Goal: Feedback & Contribution: Leave review/rating

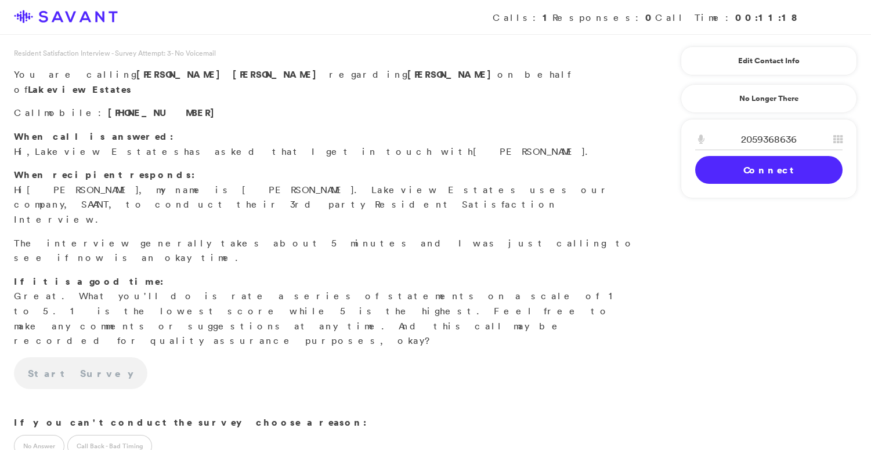
click at [752, 169] on link "Connect" at bounding box center [768, 170] width 147 height 28
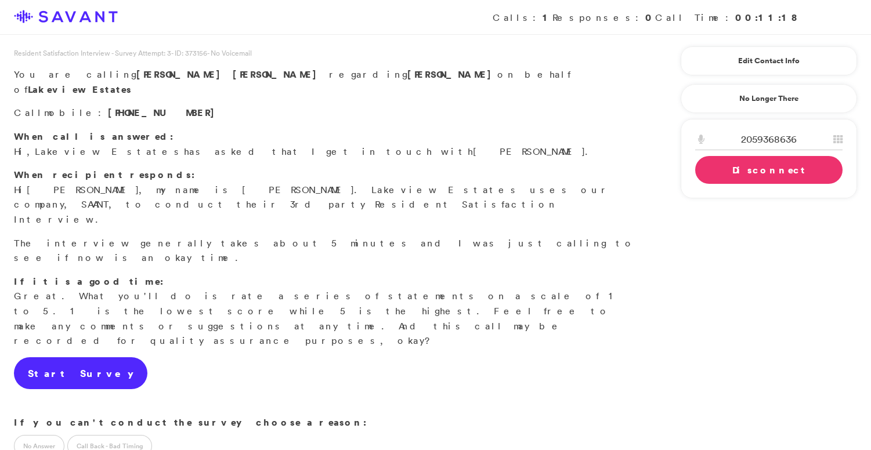
click at [69, 357] on link "Start Survey" at bounding box center [80, 373] width 133 height 32
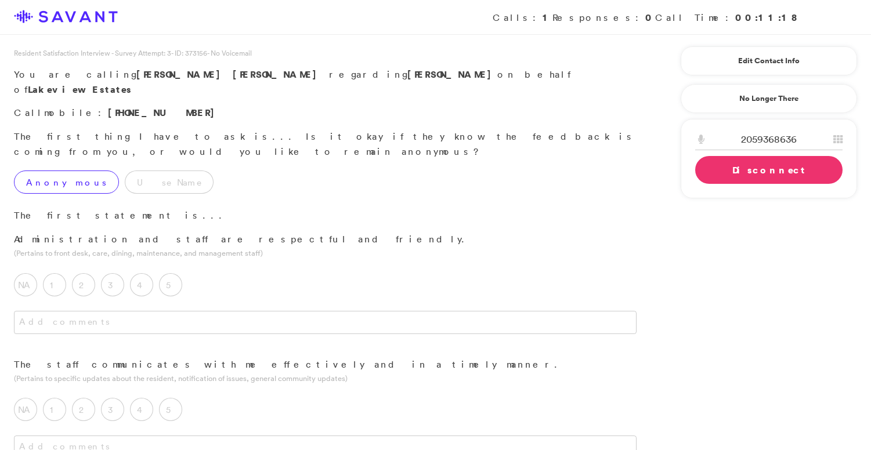
click at [67, 171] on label "Anonymous" at bounding box center [66, 182] width 105 height 23
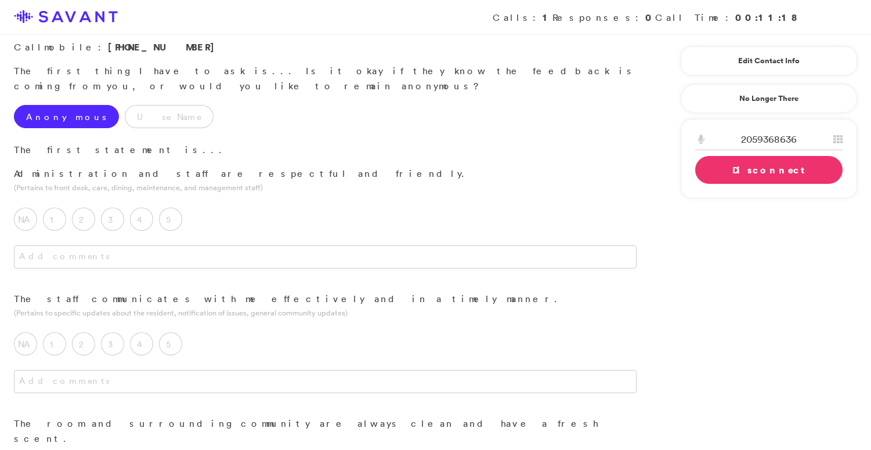
scroll to position [65, 0]
click at [168, 208] on label "5" at bounding box center [170, 219] width 23 height 23
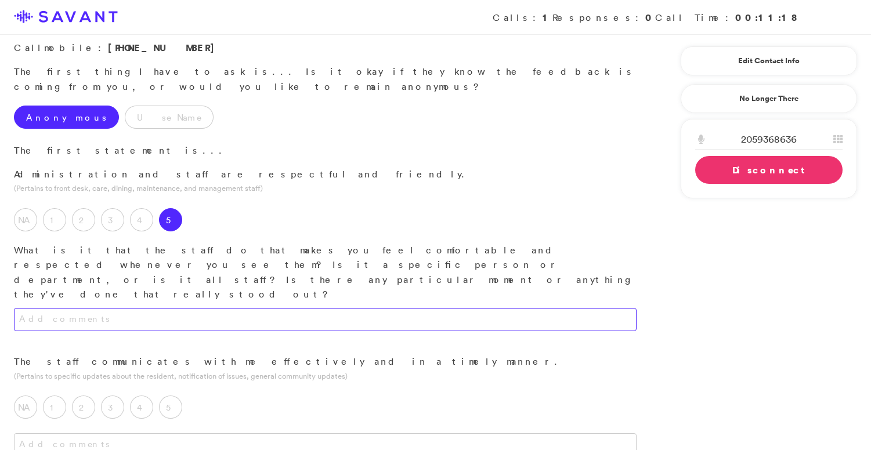
click at [166, 308] on textarea at bounding box center [325, 319] width 622 height 23
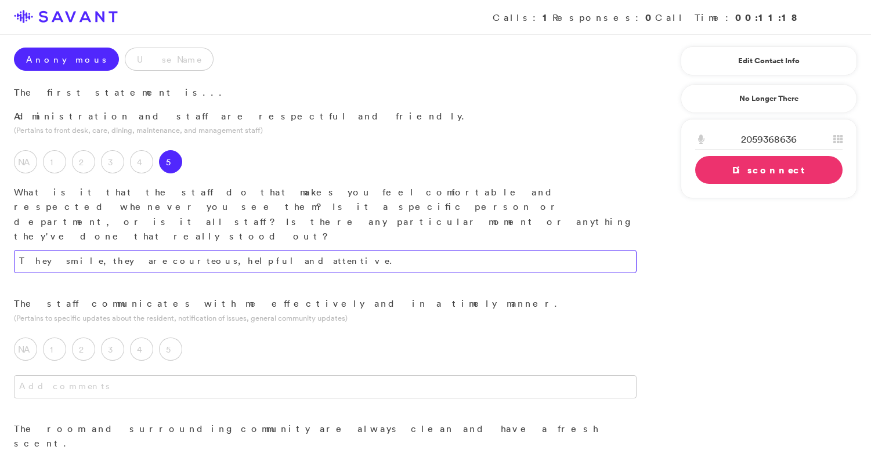
scroll to position [151, 0]
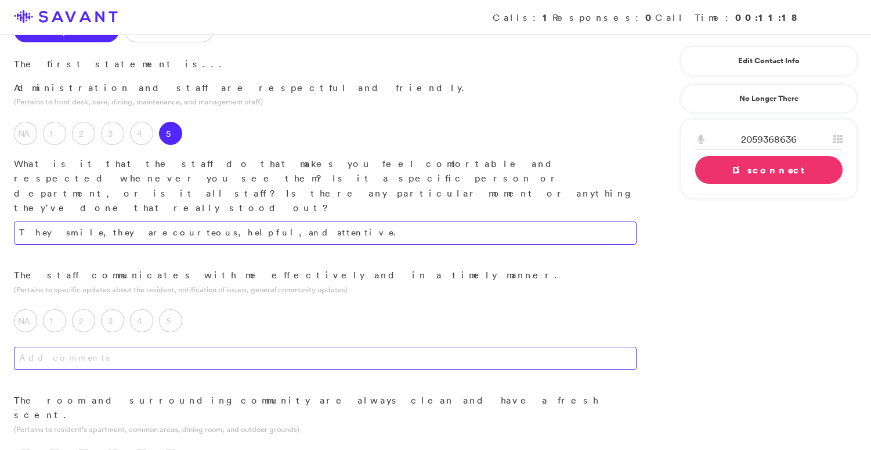
type textarea "They smile, they are courteous, helpful, and attentive."
click at [224, 347] on textarea at bounding box center [325, 358] width 622 height 23
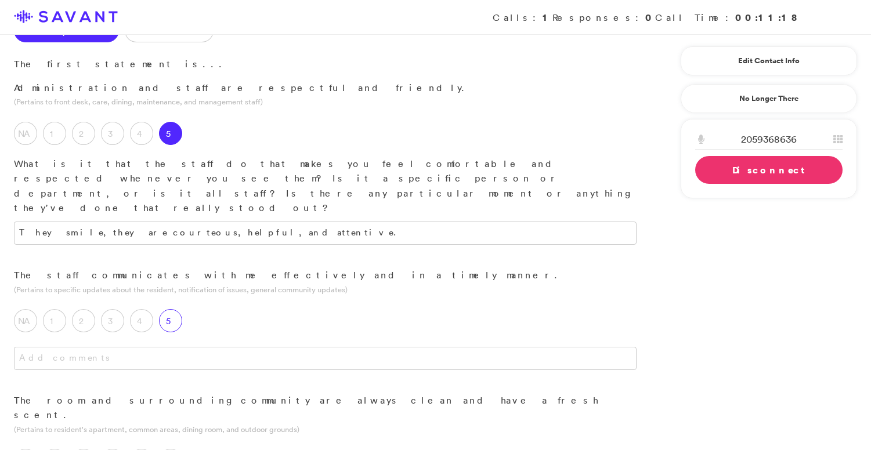
click at [175, 309] on label "5" at bounding box center [170, 320] width 23 height 23
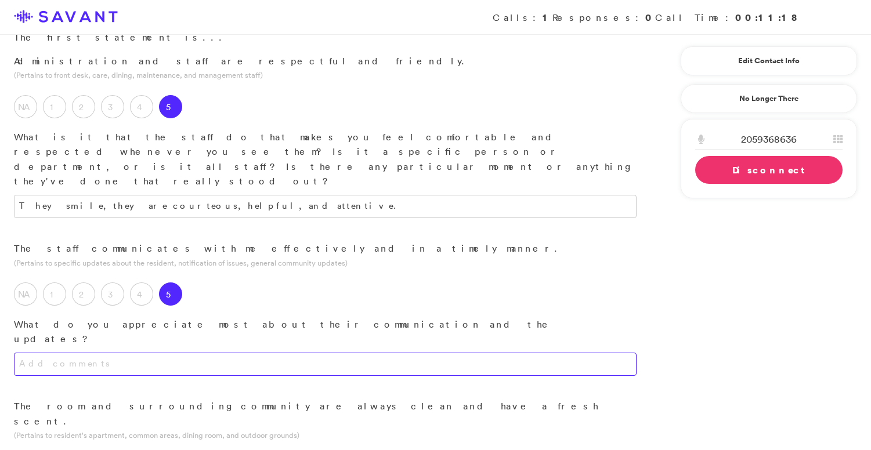
scroll to position [186, 0]
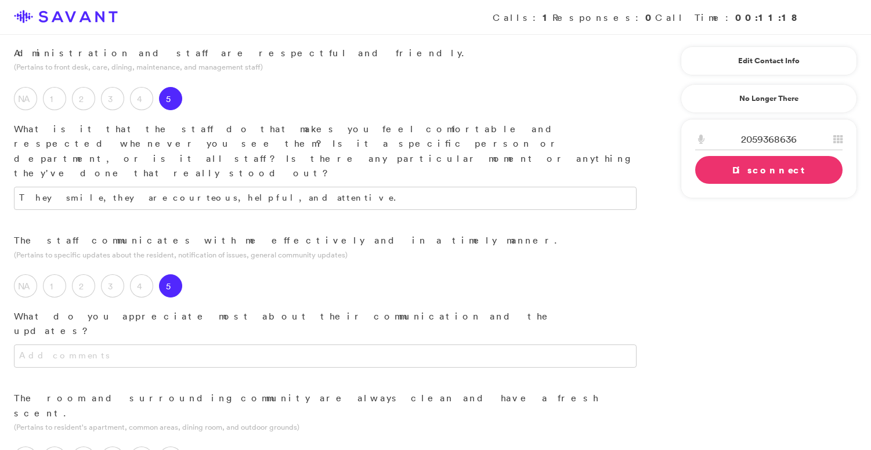
click at [208, 270] on div "The staff communicates with me effectively and in a timely manner. (Pertains to…" at bounding box center [325, 312] width 650 height 158
click at [208, 345] on textarea at bounding box center [325, 356] width 622 height 23
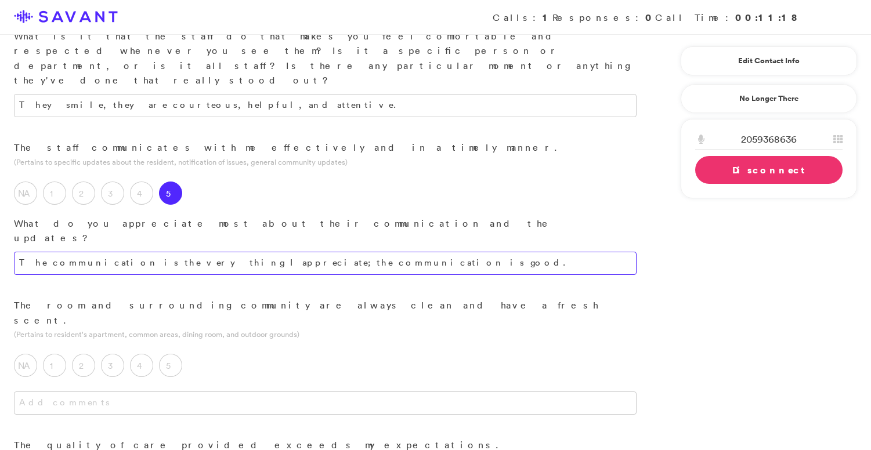
scroll to position [280, 0]
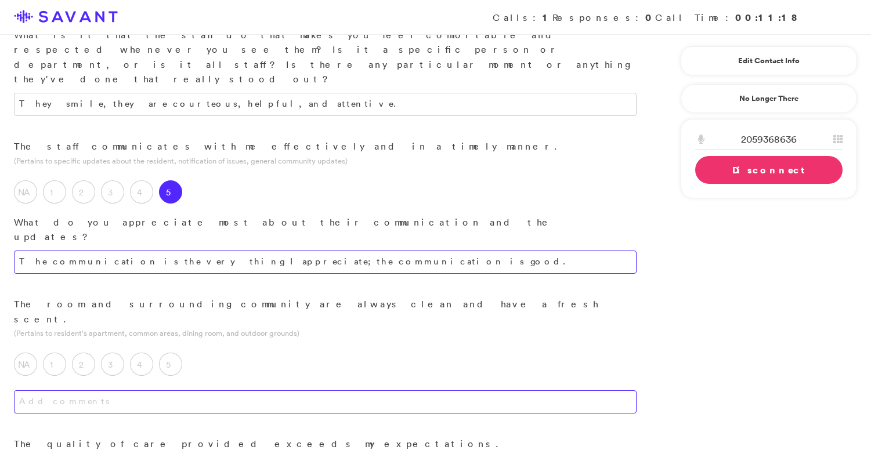
type textarea "The communication is the very thing I appreciate; the communication is good."
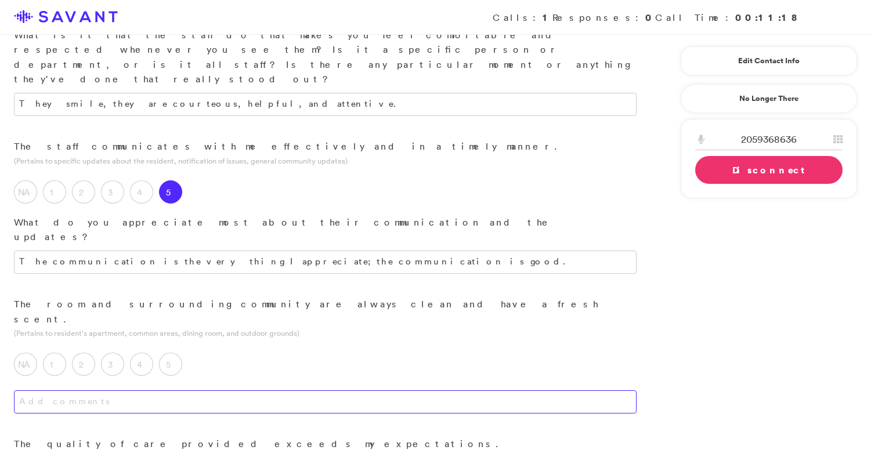
click at [211, 390] on textarea at bounding box center [325, 401] width 622 height 23
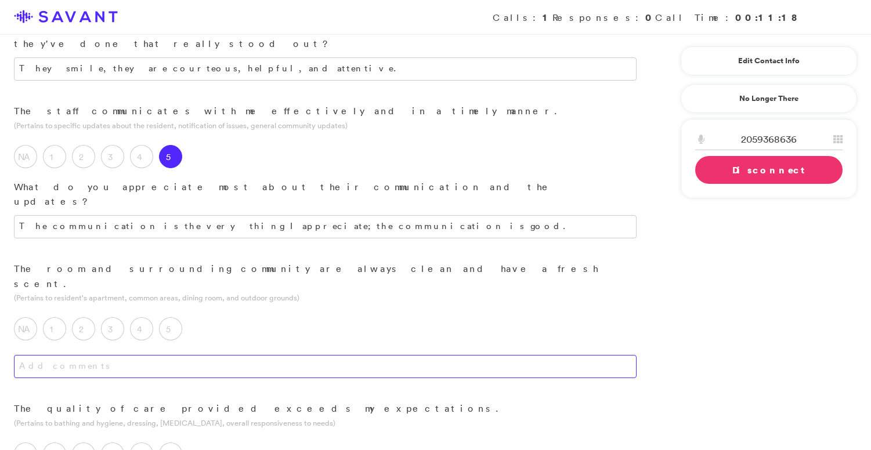
scroll to position [317, 0]
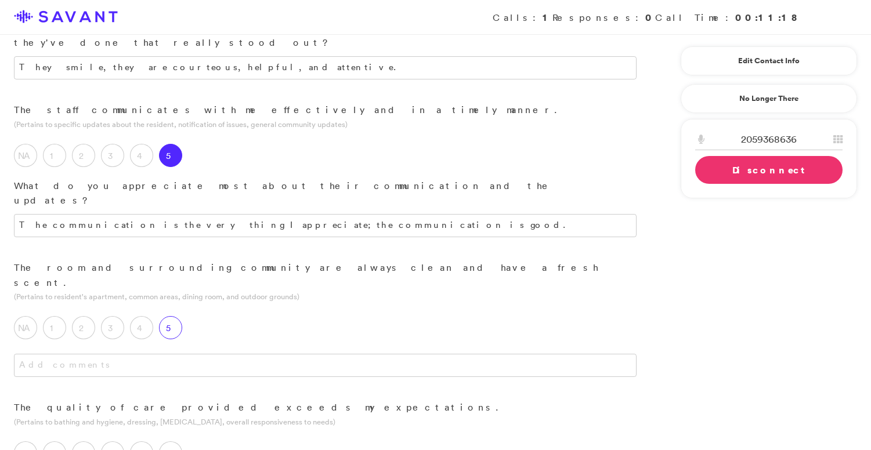
click at [170, 316] on label "5" at bounding box center [170, 327] width 23 height 23
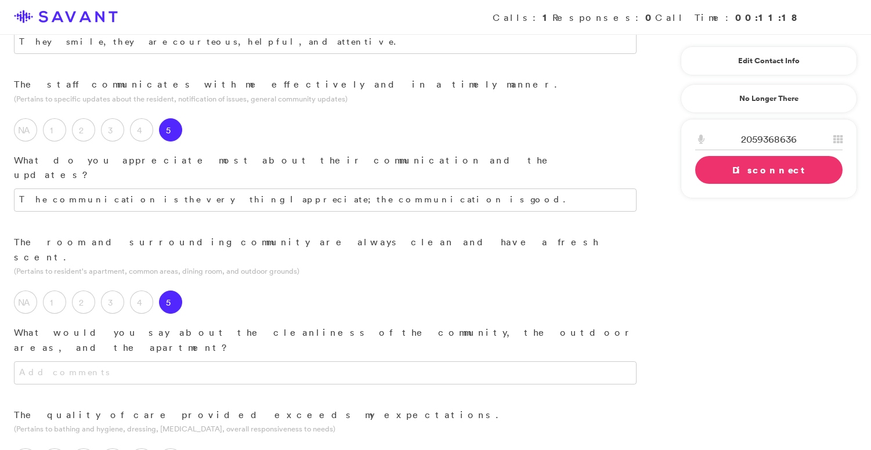
scroll to position [343, 0]
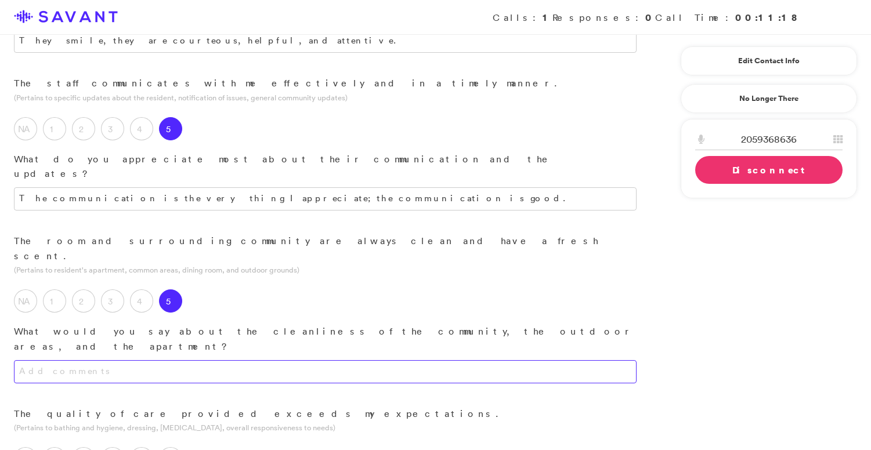
click at [185, 360] on textarea at bounding box center [325, 371] width 622 height 23
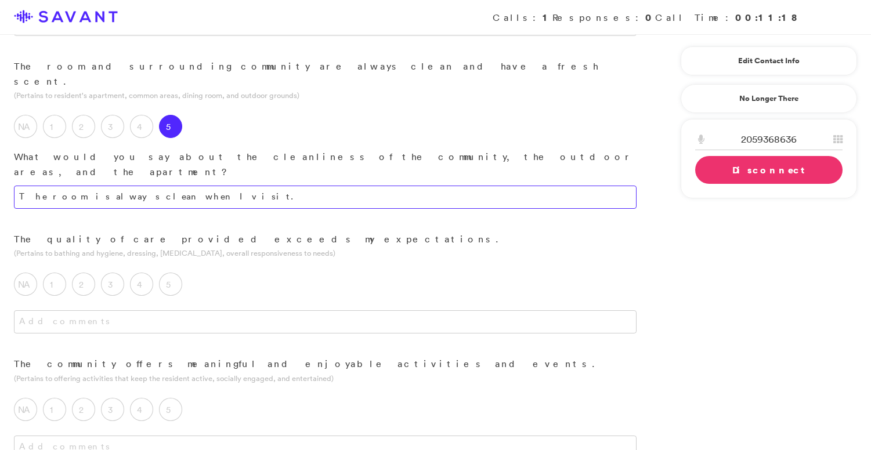
scroll to position [519, 0]
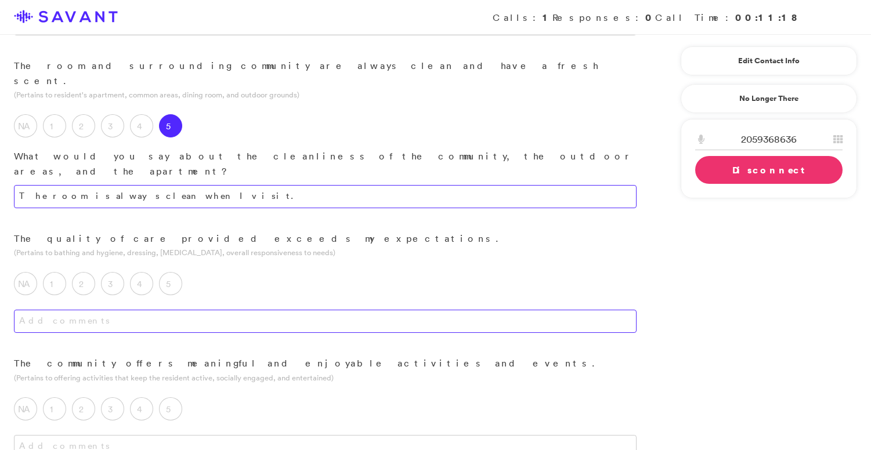
type textarea "The room is always clean when I visit."
click at [202, 310] on textarea at bounding box center [325, 321] width 622 height 23
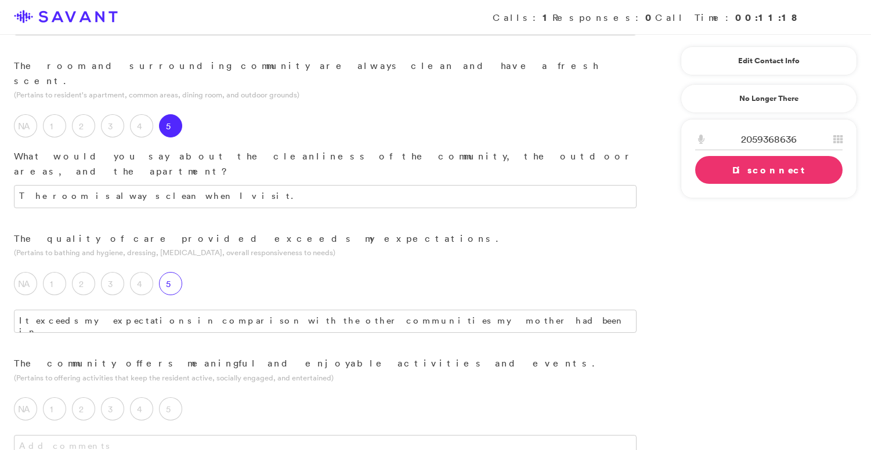
click at [172, 272] on label "5" at bounding box center [170, 283] width 23 height 23
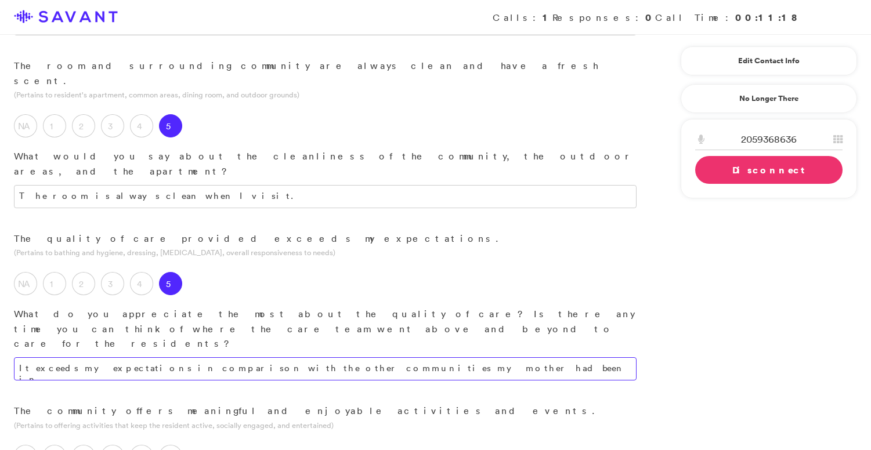
click at [400, 357] on textarea "It exceeds my expectations in comparison with the other communities my mother h…" at bounding box center [325, 368] width 622 height 23
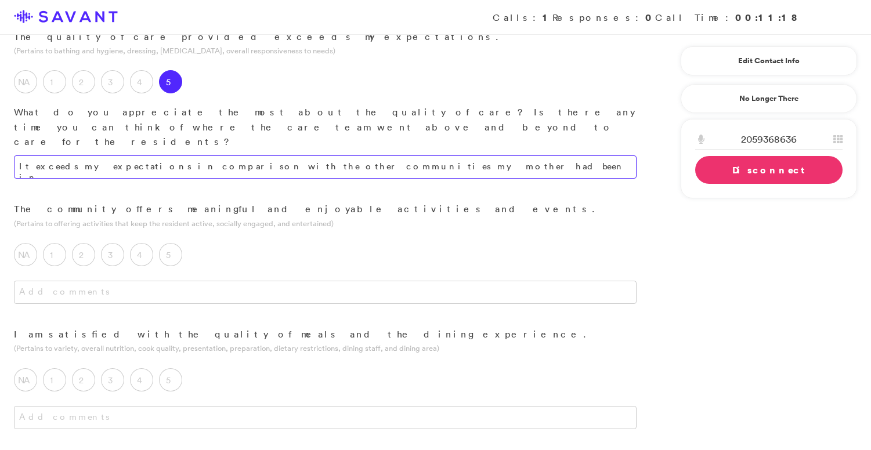
scroll to position [759, 0]
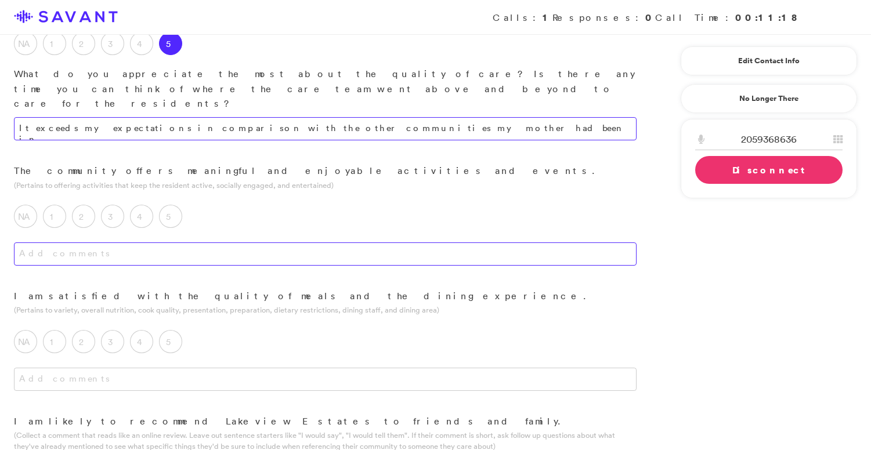
type textarea "It exceeds my expectations in comparison with the other communities my mother h…"
click at [269, 242] on textarea at bounding box center [325, 253] width 622 height 23
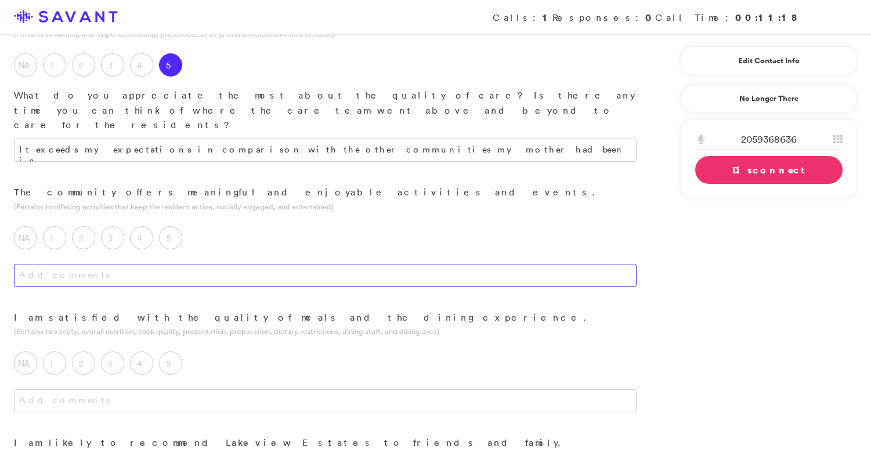
scroll to position [732, 0]
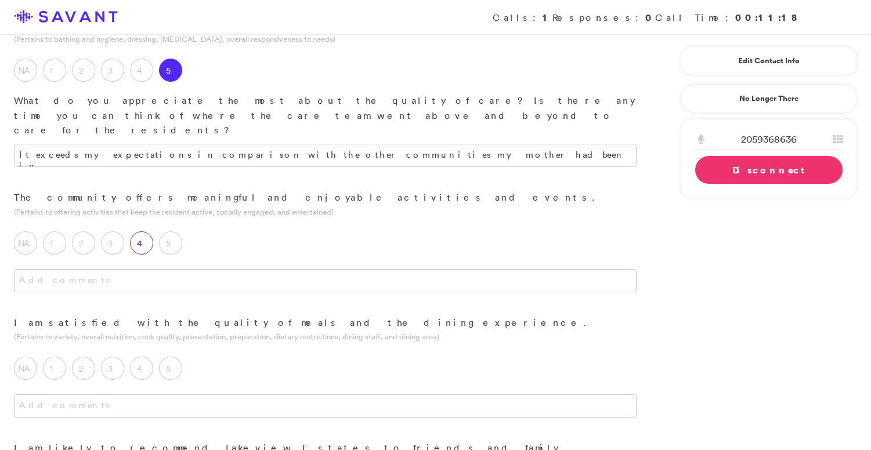
click at [142, 231] on label "4" at bounding box center [141, 242] width 23 height 23
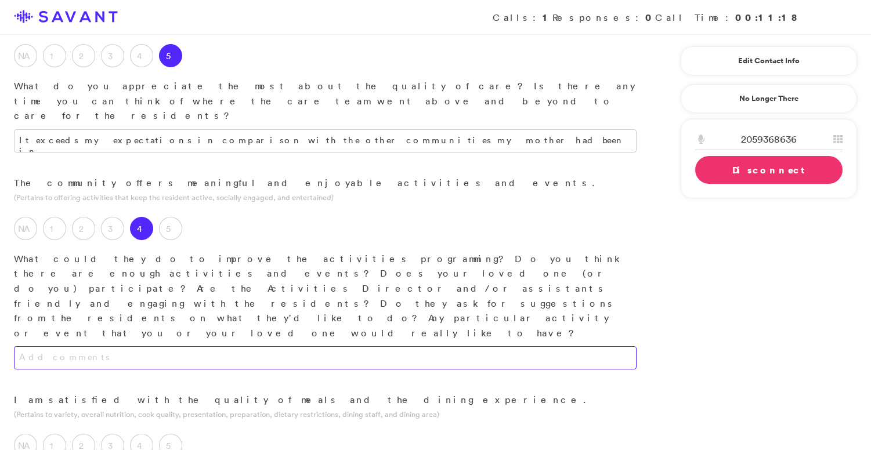
scroll to position [752, 0]
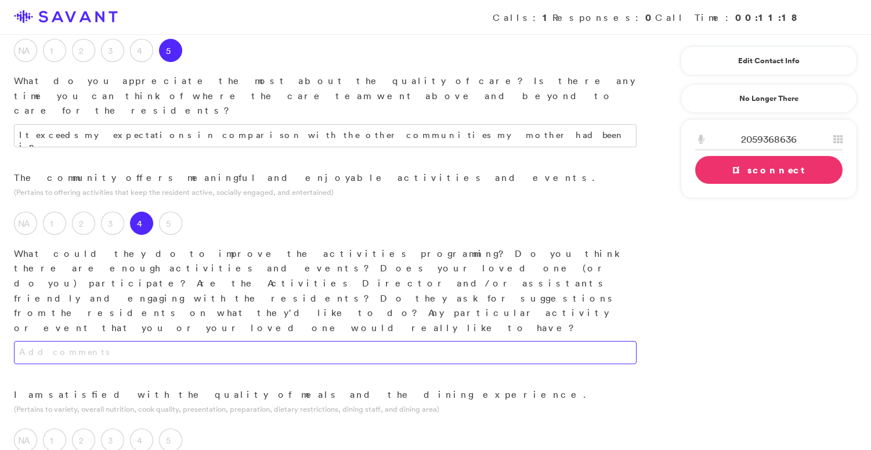
click at [172, 341] on textarea at bounding box center [325, 352] width 622 height 23
click at [252, 341] on textarea "They are improving; my mother is getting more involved." at bounding box center [325, 352] width 622 height 23
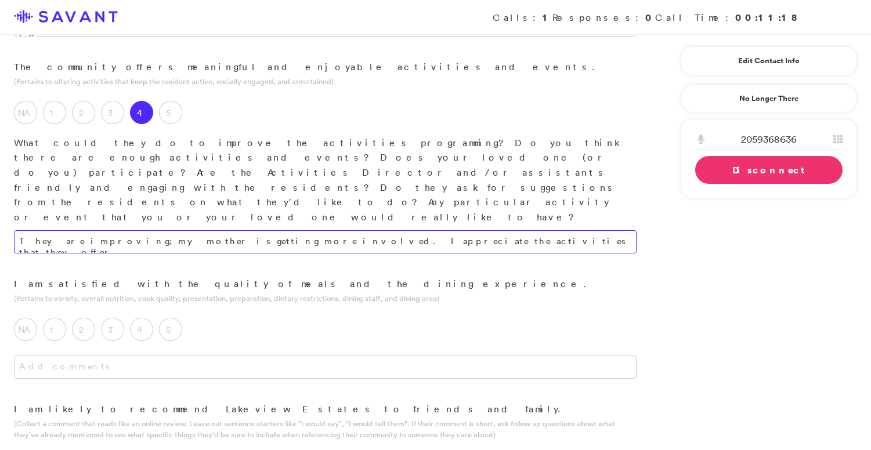
scroll to position [864, 0]
type textarea "They are improving; my mother is getting more involved. I appreciate the activi…"
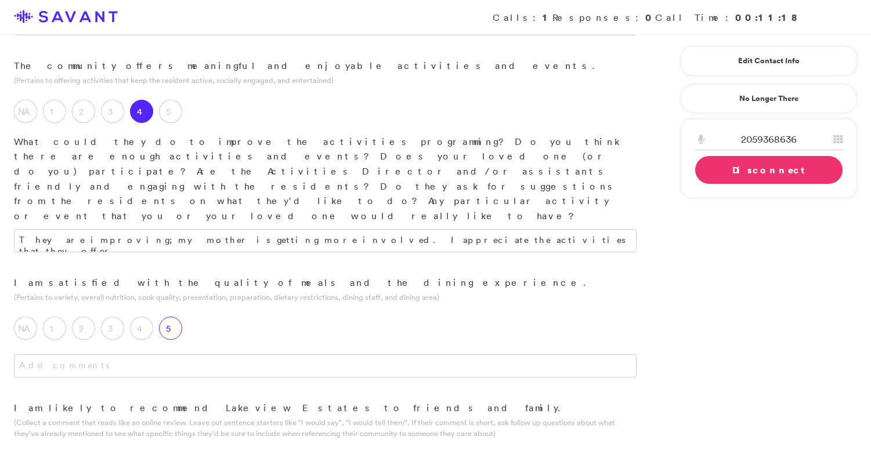
click at [175, 317] on label "5" at bounding box center [170, 328] width 23 height 23
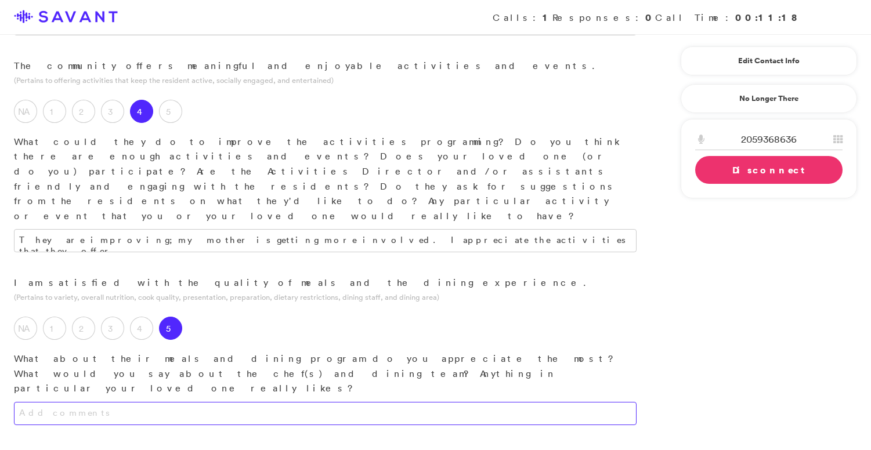
click at [178, 402] on textarea at bounding box center [325, 413] width 622 height 23
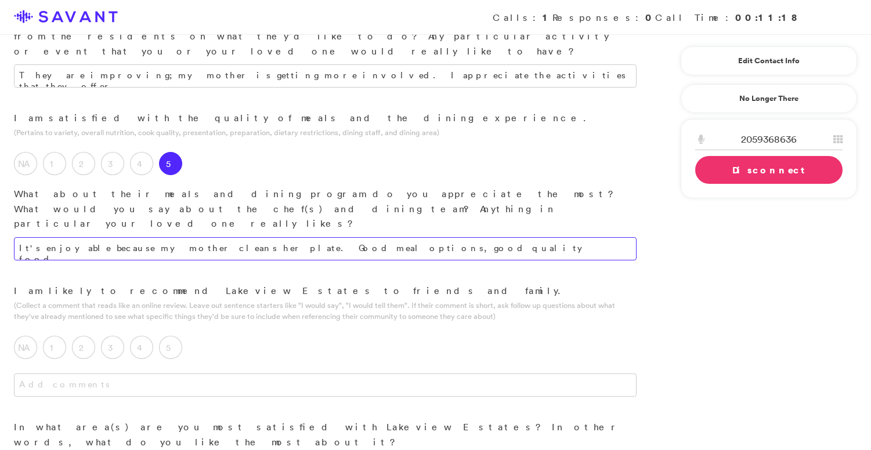
scroll to position [1032, 0]
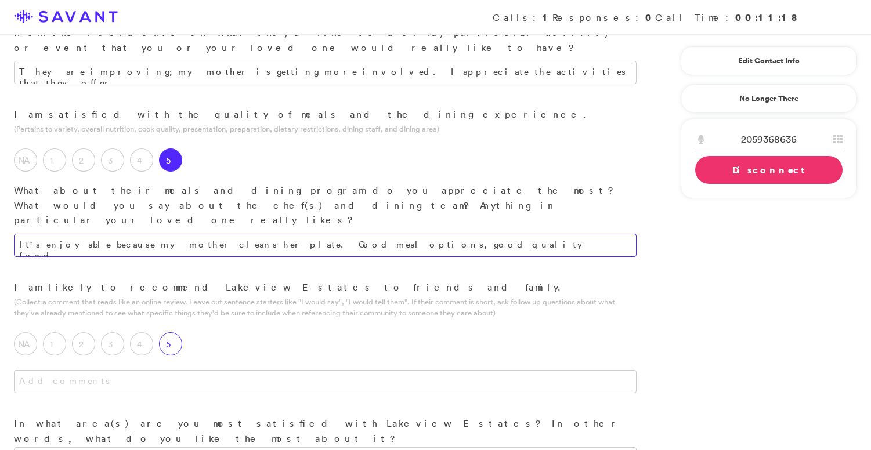
type textarea "It's enjoyable because my mother cleans her plate. Good meal options, good qual…"
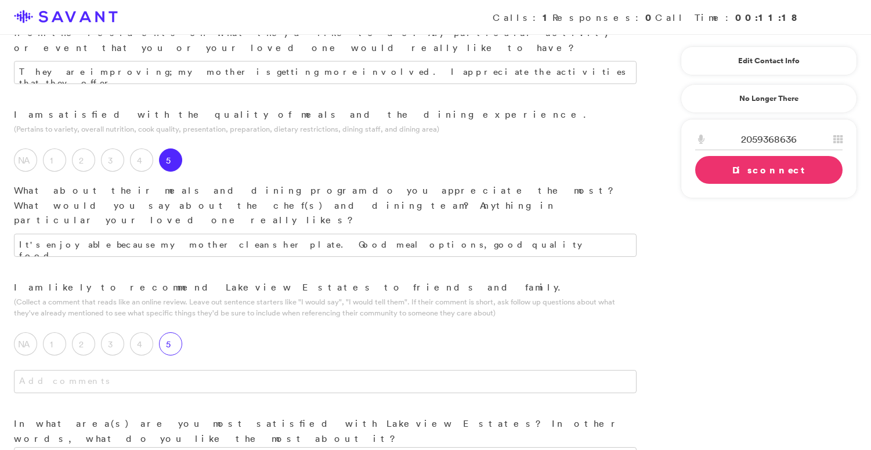
click at [175, 332] on label "5" at bounding box center [170, 343] width 23 height 23
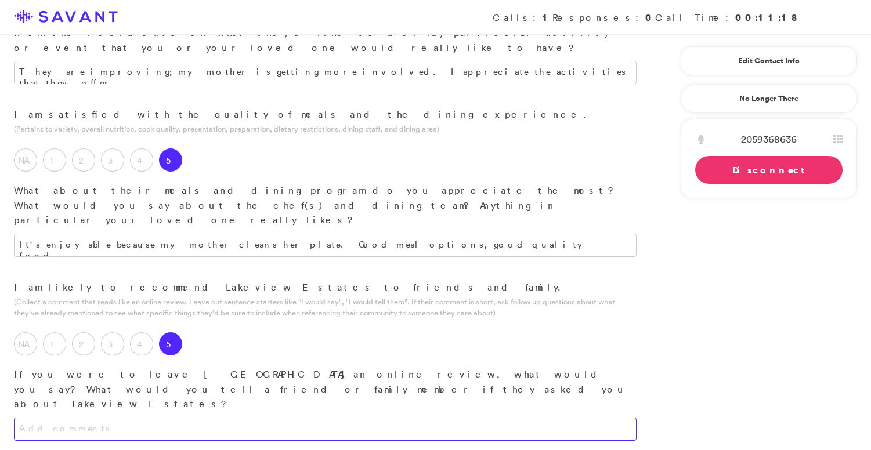
click at [179, 418] on textarea at bounding box center [325, 429] width 622 height 23
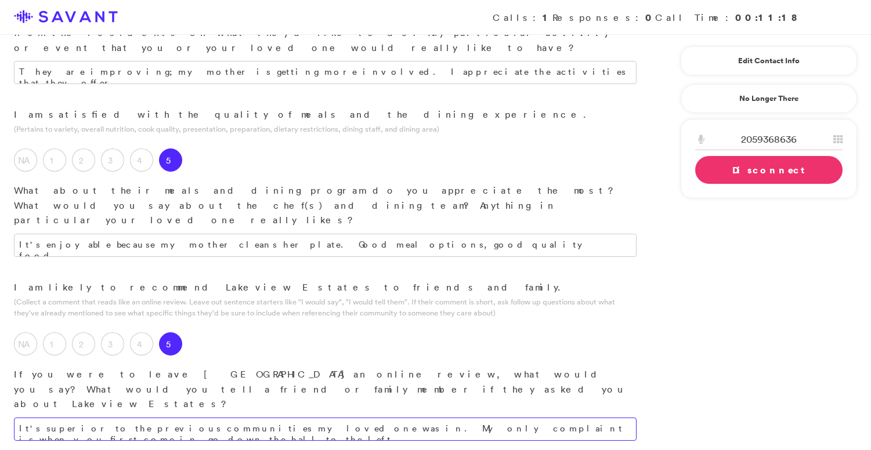
drag, startPoint x: 551, startPoint y: 234, endPoint x: 345, endPoint y: 238, distance: 205.9
click at [345, 418] on textarea "It's superior to the previous communities my loved one was in. My only complain…" at bounding box center [325, 429] width 622 height 23
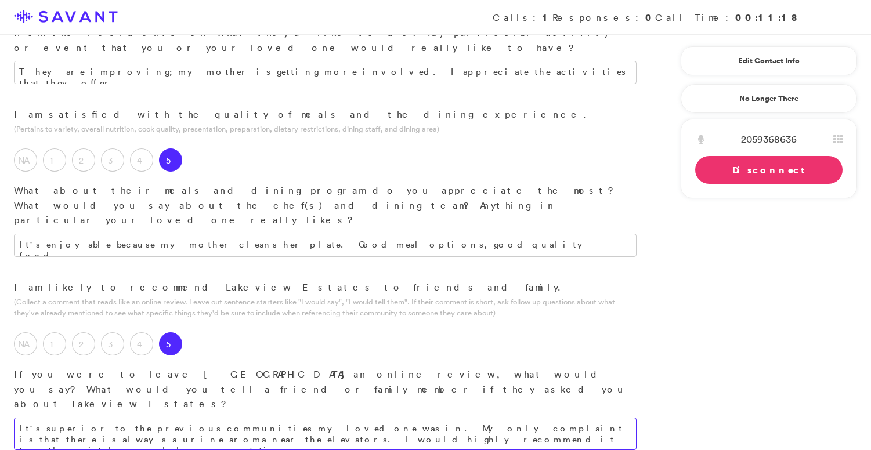
click at [262, 418] on textarea "It's superior to the previous communities my loved one was in. My only complain…" at bounding box center [325, 434] width 622 height 32
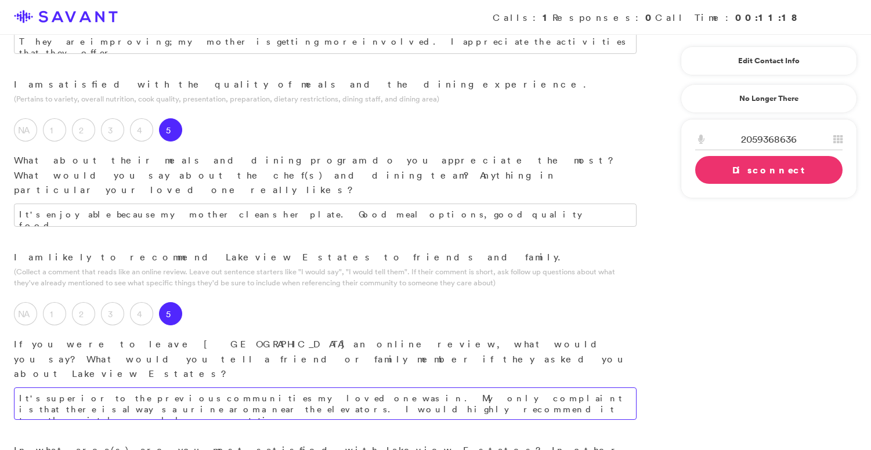
scroll to position [1077, 0]
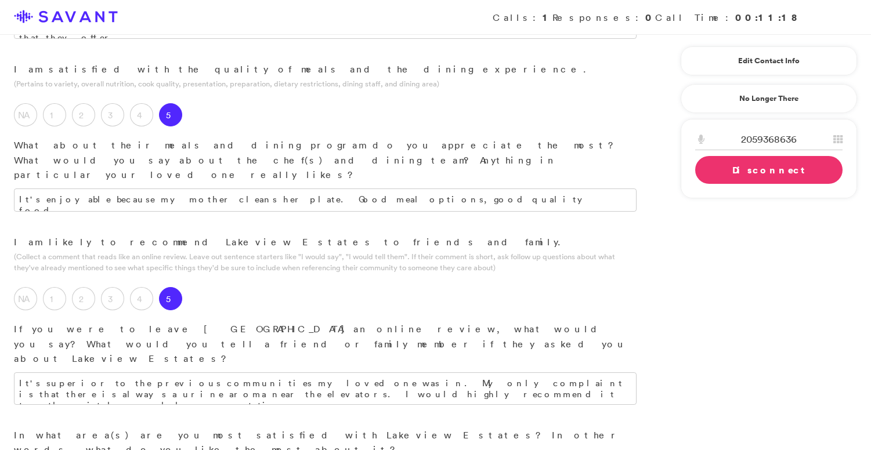
drag, startPoint x: 552, startPoint y: 191, endPoint x: 263, endPoint y: 187, distance: 288.3
click at [263, 372] on textarea "It's superior to the previous communities my loved one was in. My only complain…" at bounding box center [325, 388] width 622 height 32
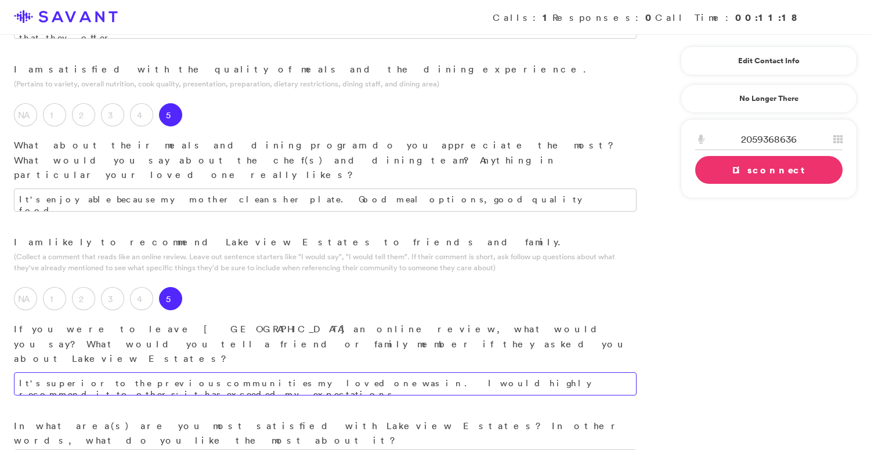
type textarea "It's superior to the previous communities my loved one was in. I would highly r…"
paste textarea "My only complaint is that there is always a urine aroma near the elevators."
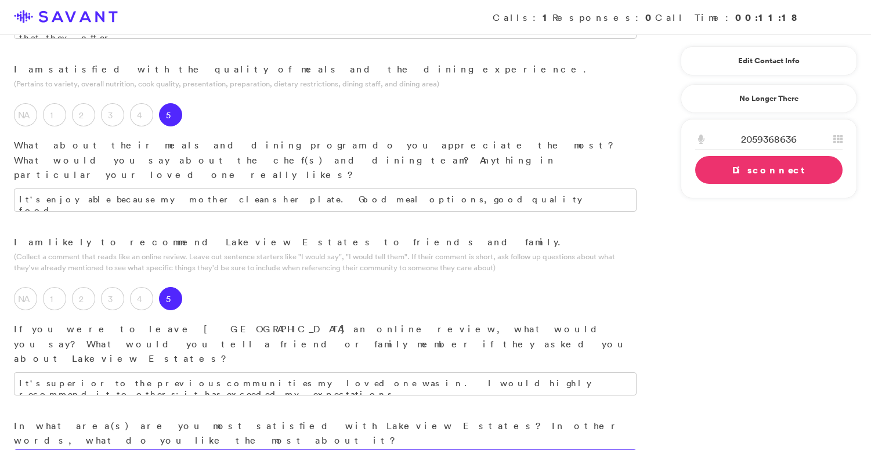
type textarea "My only complaint is that there is always a urine aroma near the elevators."
type textarea "The staff, the rooms, the cleanliness, the activities area, the activities, and…"
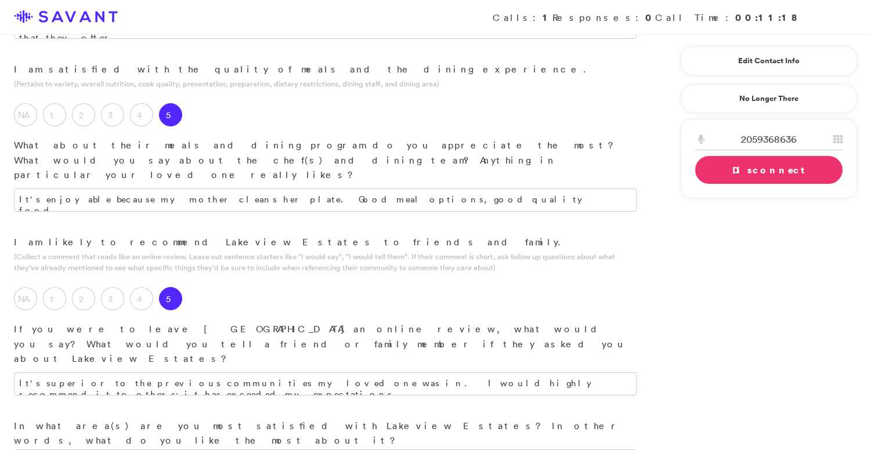
type textarea "My only complaint is that there is always a urine aroma near the elevators, but…"
drag, startPoint x: 474, startPoint y: 314, endPoint x: 235, endPoint y: 292, distance: 240.0
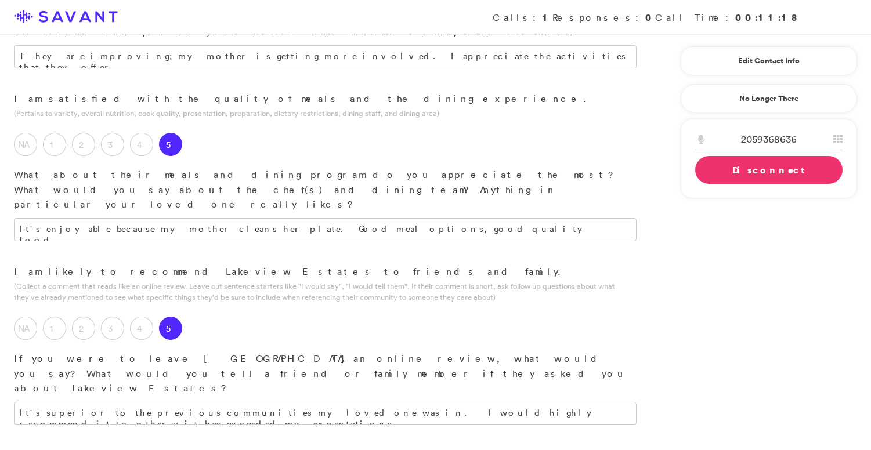
scroll to position [1335, 0]
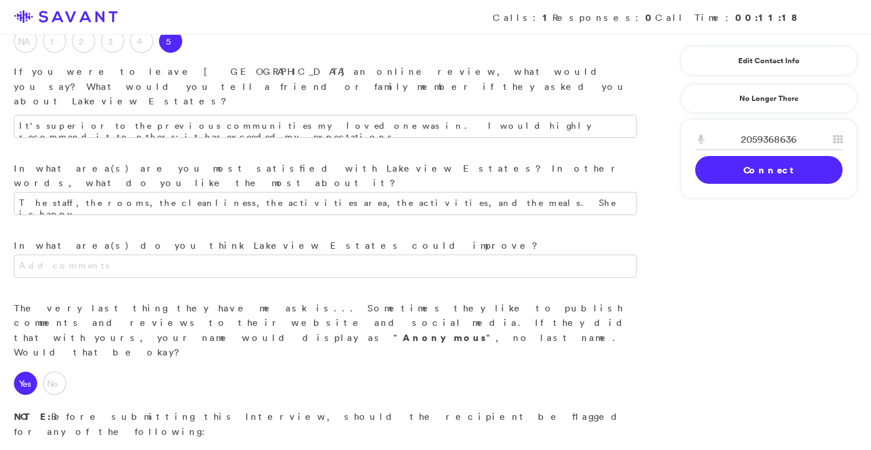
click at [750, 171] on link "Connect" at bounding box center [768, 170] width 147 height 28
click at [743, 172] on link "Disconnect" at bounding box center [768, 170] width 147 height 28
